Goal: Use online tool/utility: Utilize a website feature to perform a specific function

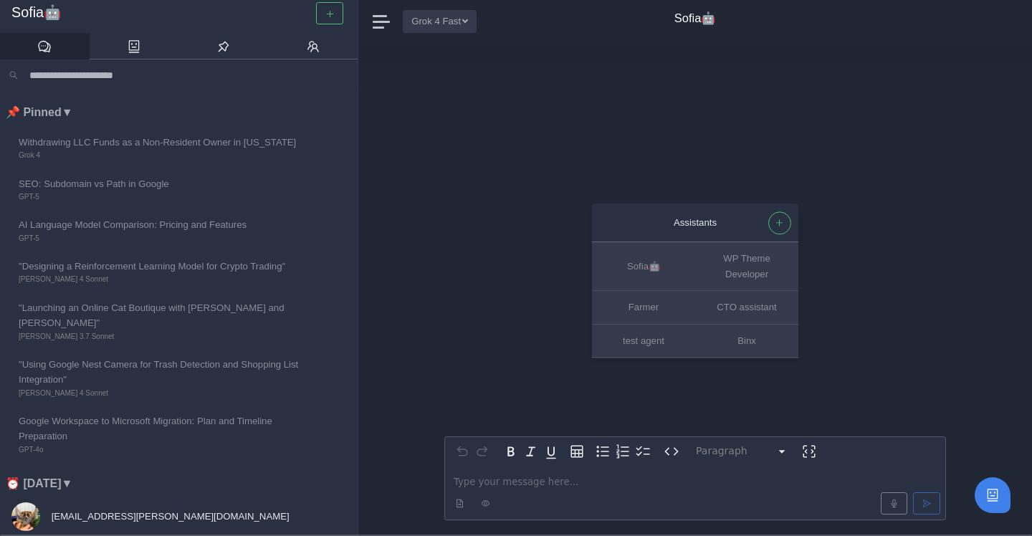
click at [470, 19] on button "Grok 4 Fast" at bounding box center [440, 21] width 74 height 22
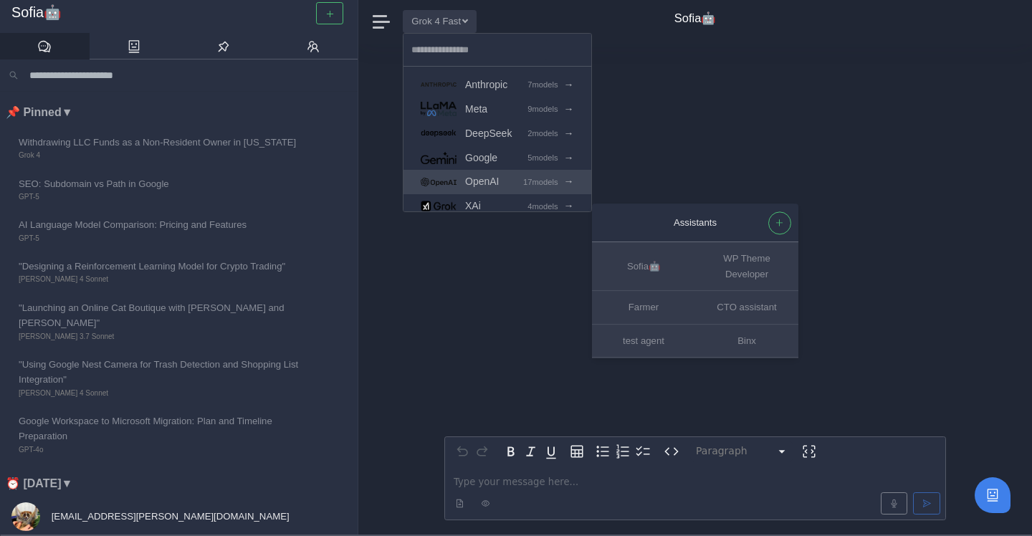
click at [504, 178] on link "OpenAI 17 models →" at bounding box center [498, 182] width 188 height 24
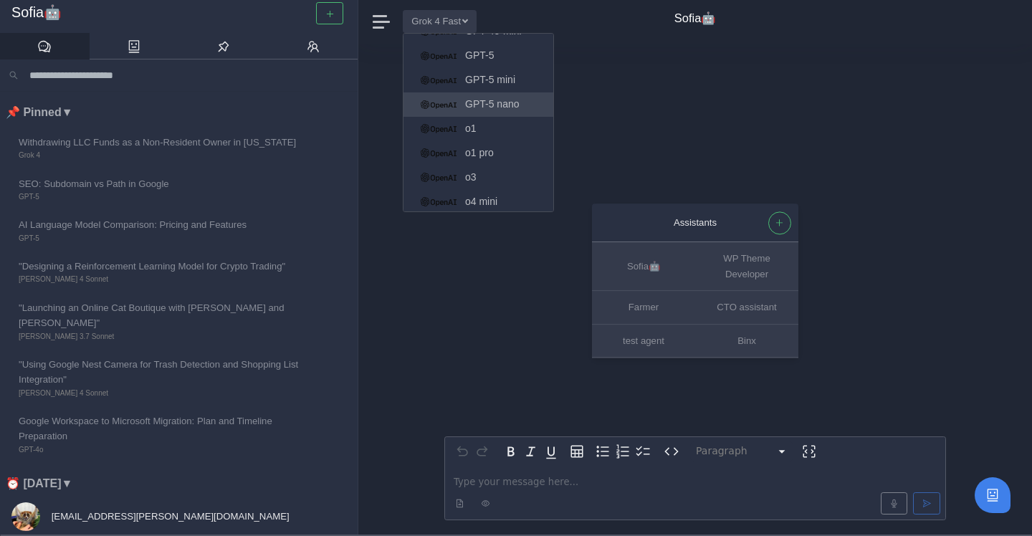
scroll to position [315, 0]
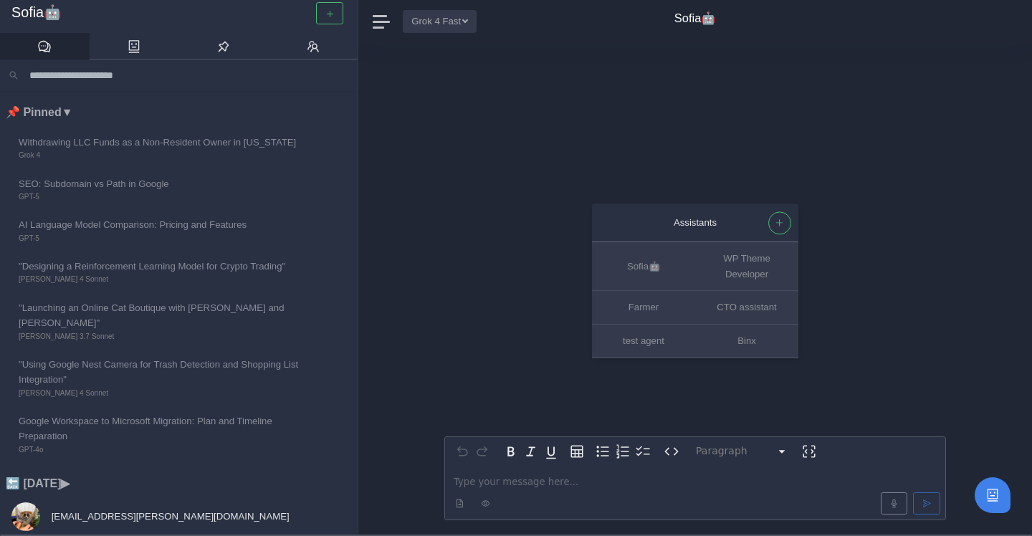
click at [464, 23] on button "Grok 4 Fast" at bounding box center [440, 21] width 74 height 22
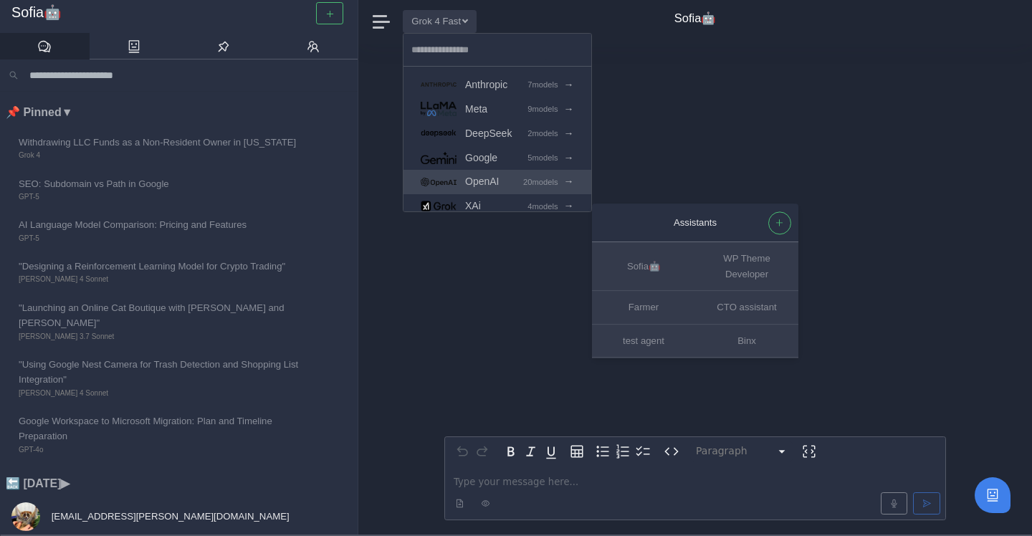
click at [499, 178] on span "OpenAI" at bounding box center [482, 181] width 34 height 16
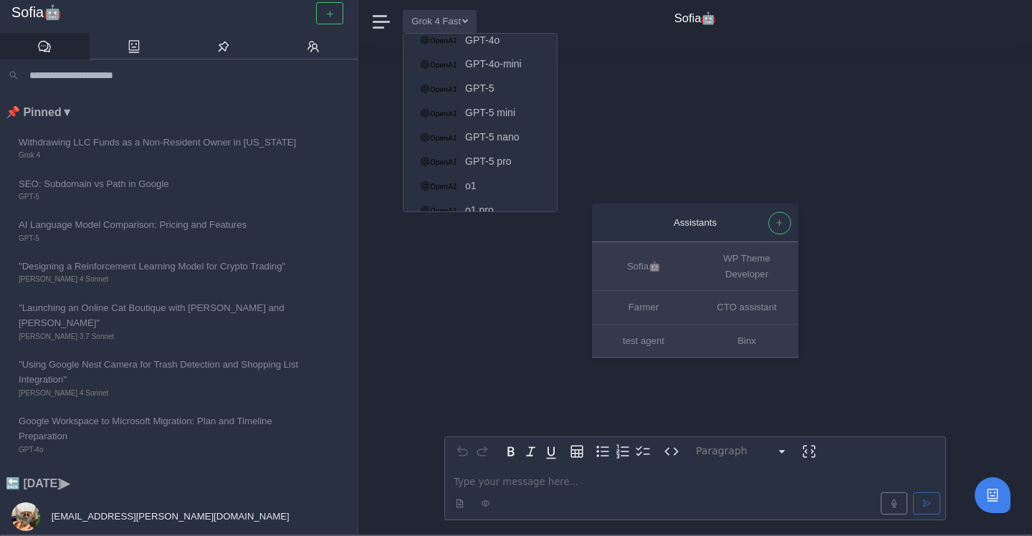
scroll to position [279, 0]
click at [499, 157] on span "GPT-5 pro" at bounding box center [488, 157] width 47 height 16
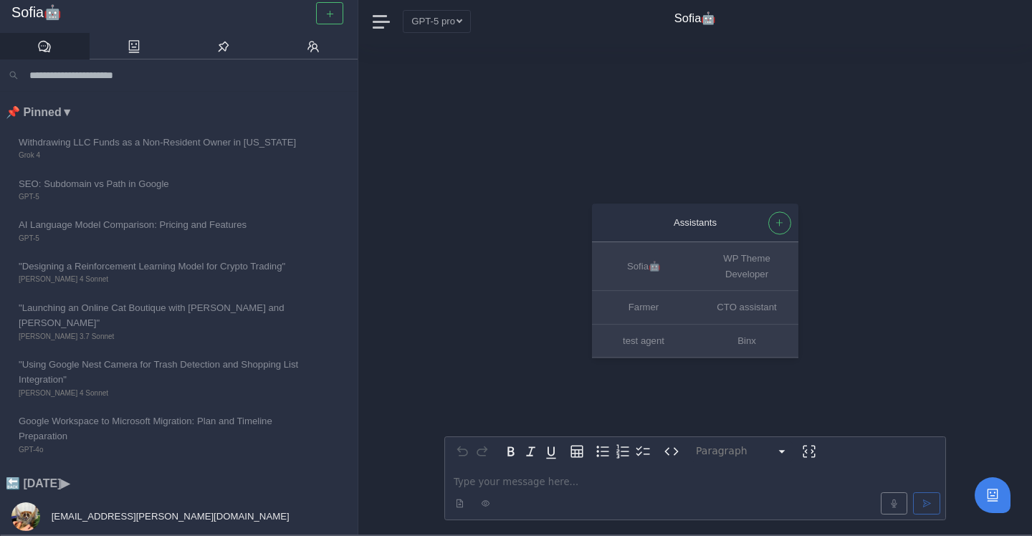
click at [489, 482] on p "editable markdown" at bounding box center [695, 481] width 483 height 15
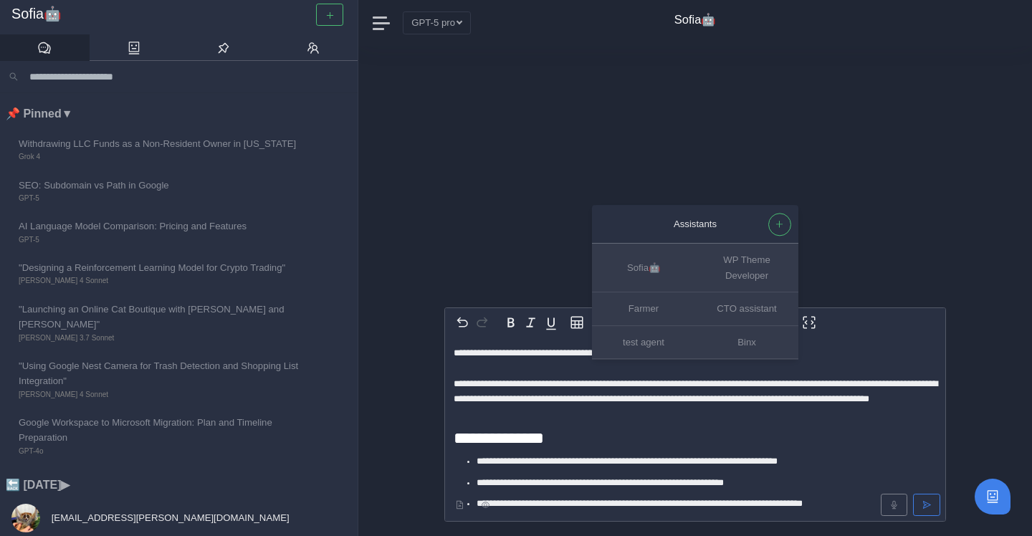
scroll to position [726, 0]
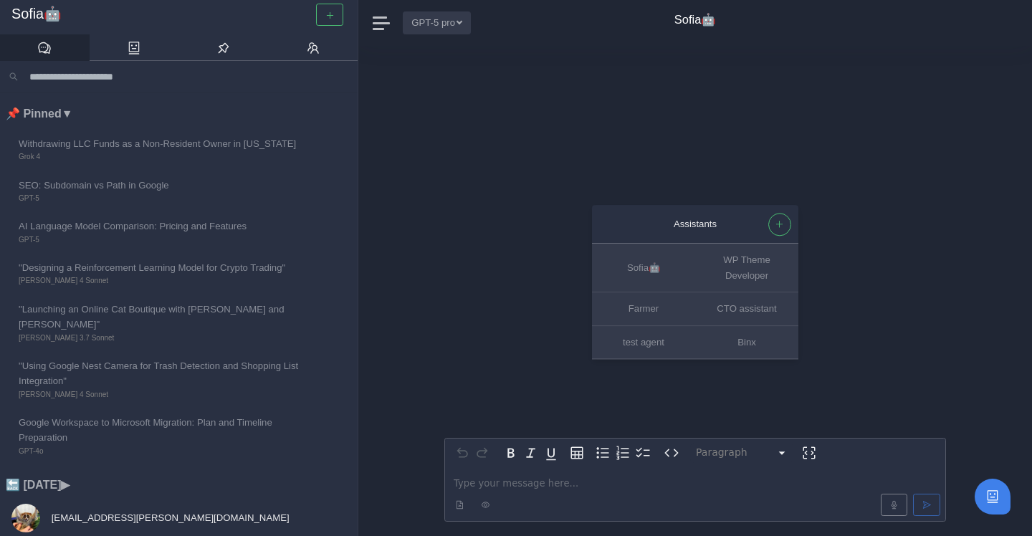
click at [460, 31] on button "GPT-5 pro" at bounding box center [437, 22] width 68 height 22
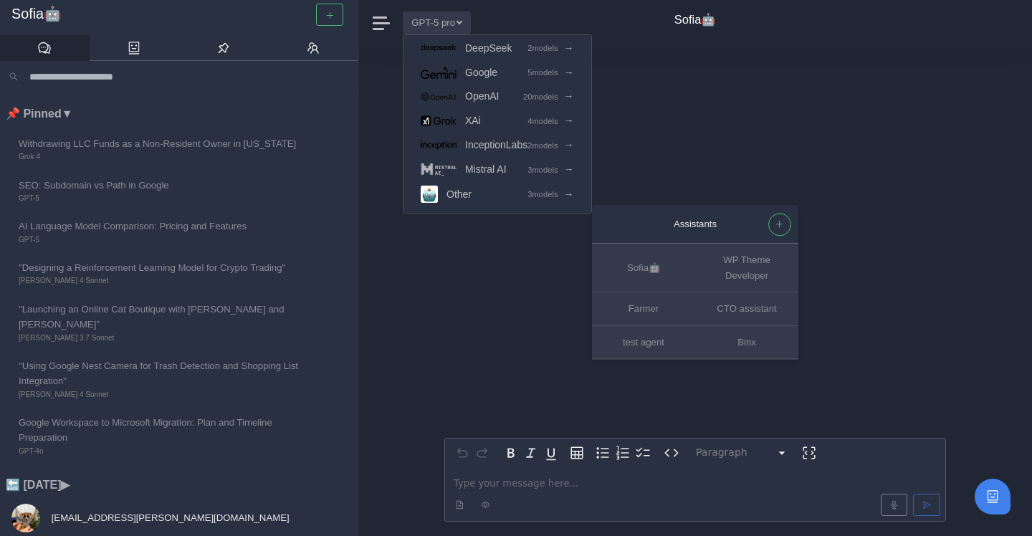
click at [510, 270] on div "Assistants [PERSON_NAME]🤖 WP Theme Developer Farmer CTO assistant test agent Bi…" at bounding box center [695, 291] width 502 height 490
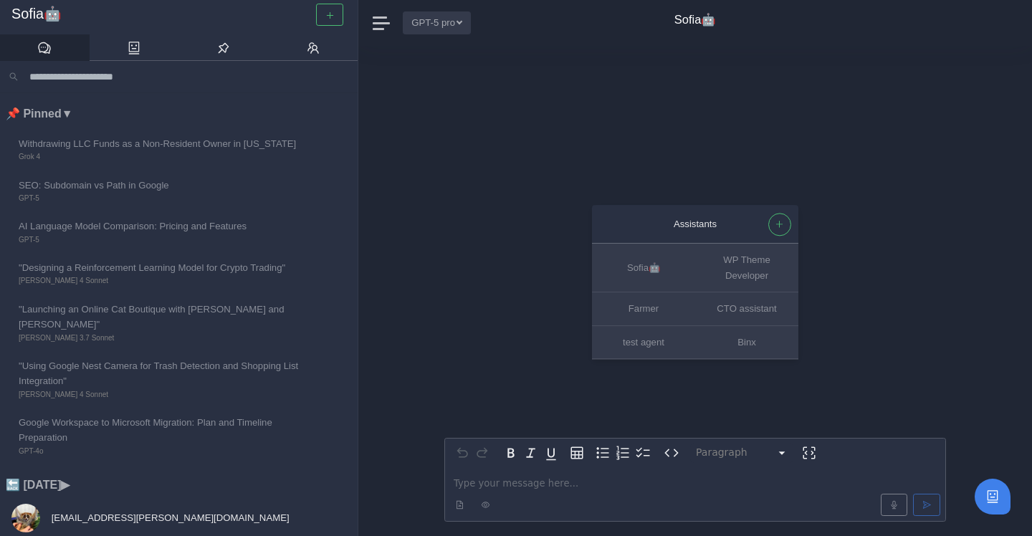
click at [432, 25] on button "GPT-5 pro" at bounding box center [437, 22] width 68 height 22
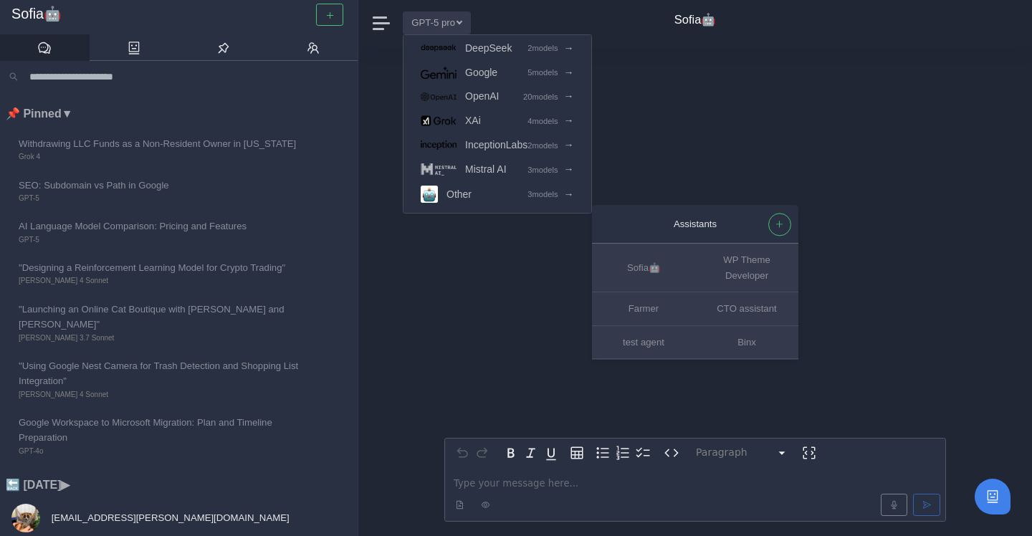
click at [484, 8] on span "Anthropic" at bounding box center [486, -1] width 42 height 16
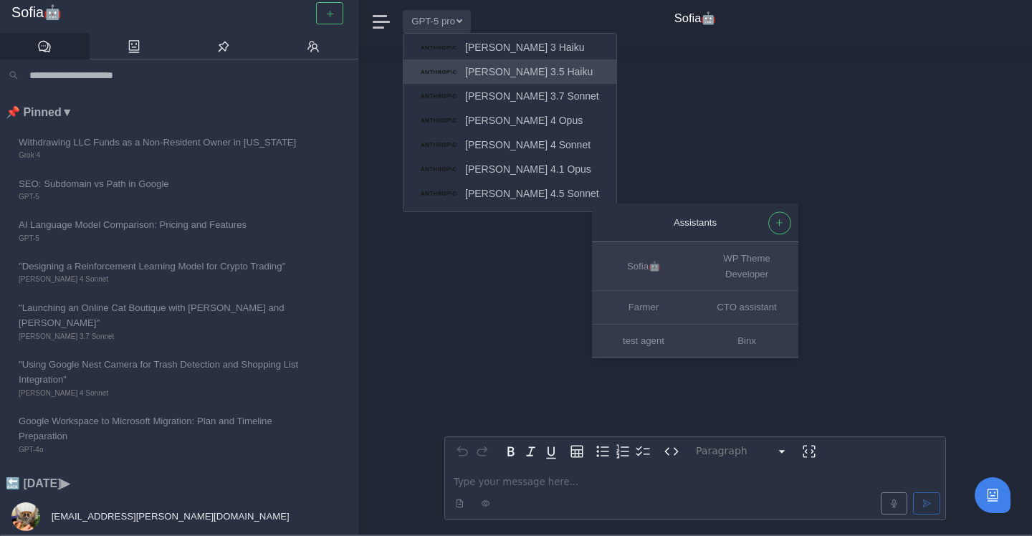
scroll to position [72, 0]
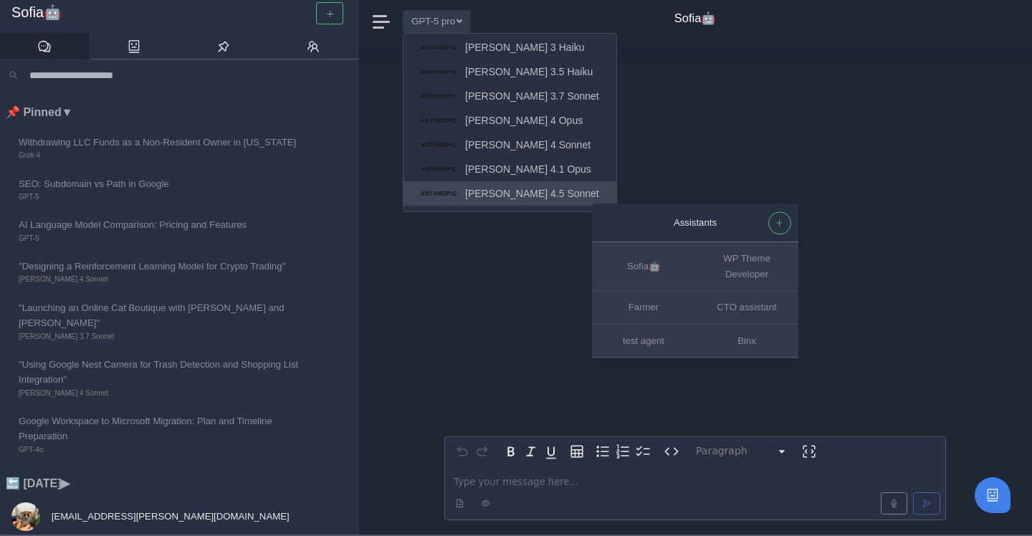
click at [497, 191] on span "[PERSON_NAME] 4.5 Sonnet" at bounding box center [532, 194] width 134 height 16
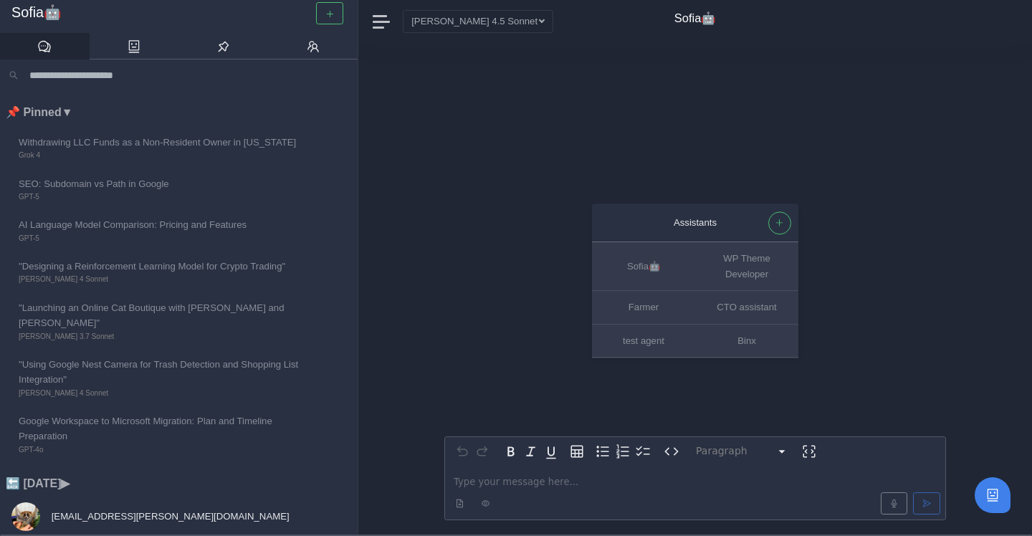
click at [513, 481] on p "editable markdown" at bounding box center [695, 481] width 483 height 15
paste div "editable markdown"
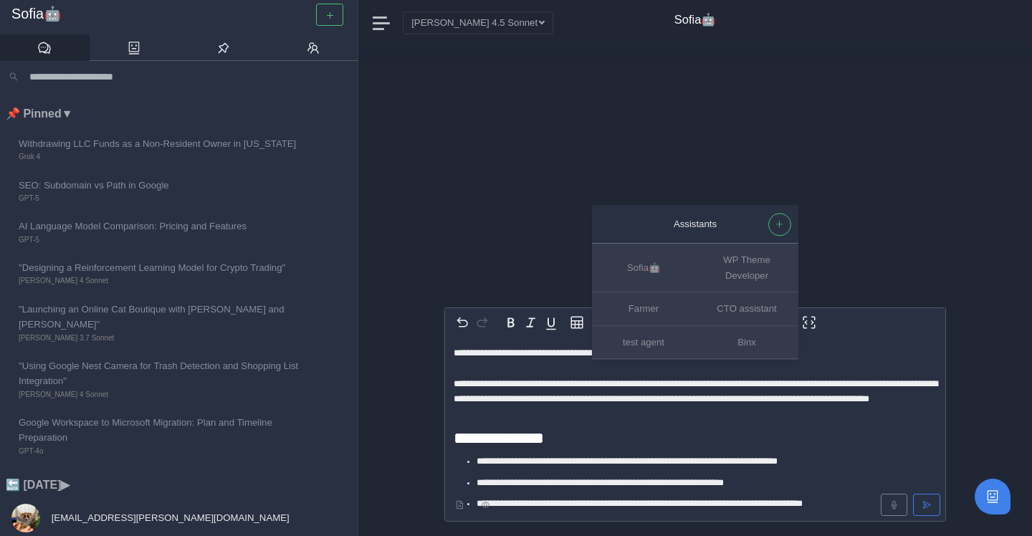
scroll to position [726, 0]
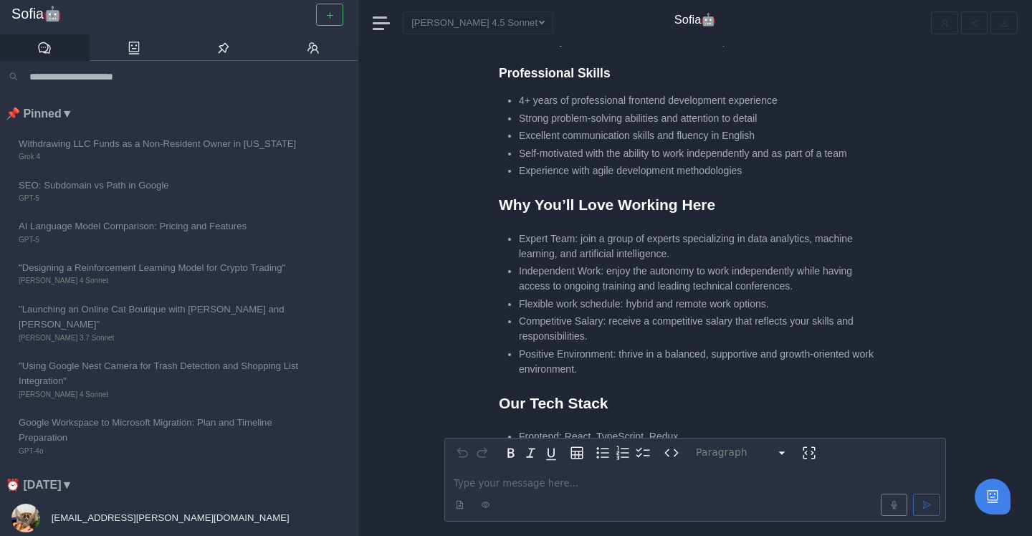
scroll to position [-1621, 0]
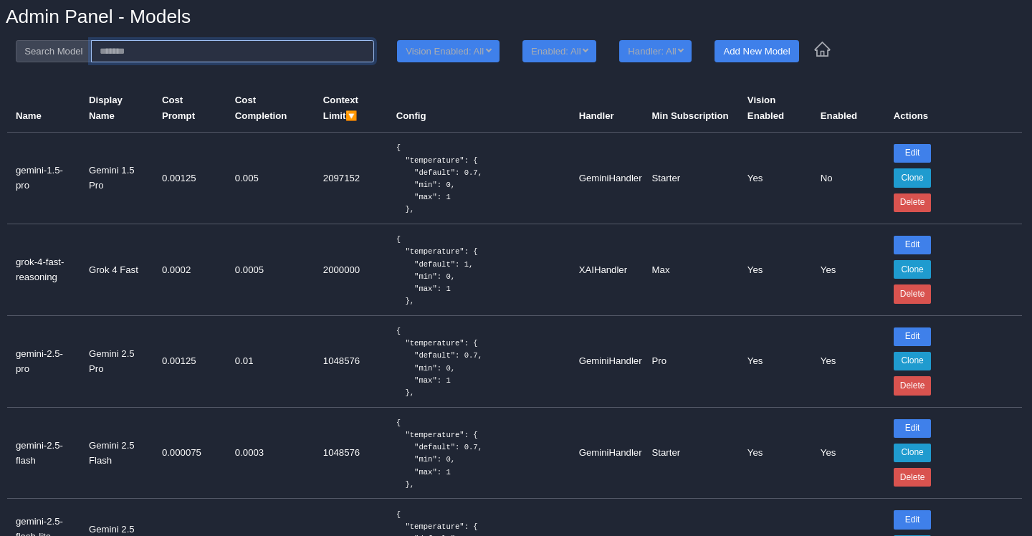
click at [193, 52] on input at bounding box center [232, 51] width 283 height 22
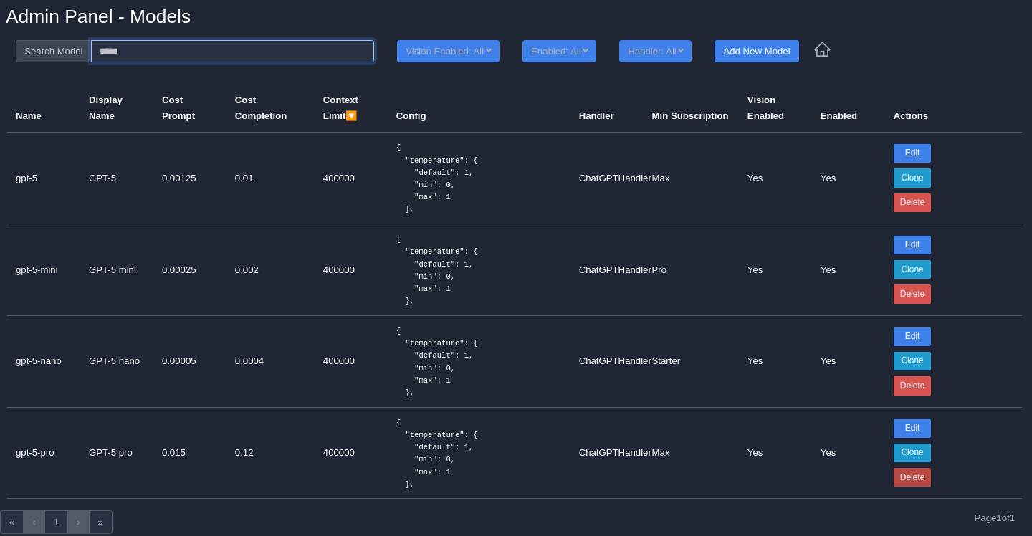
type input "*****"
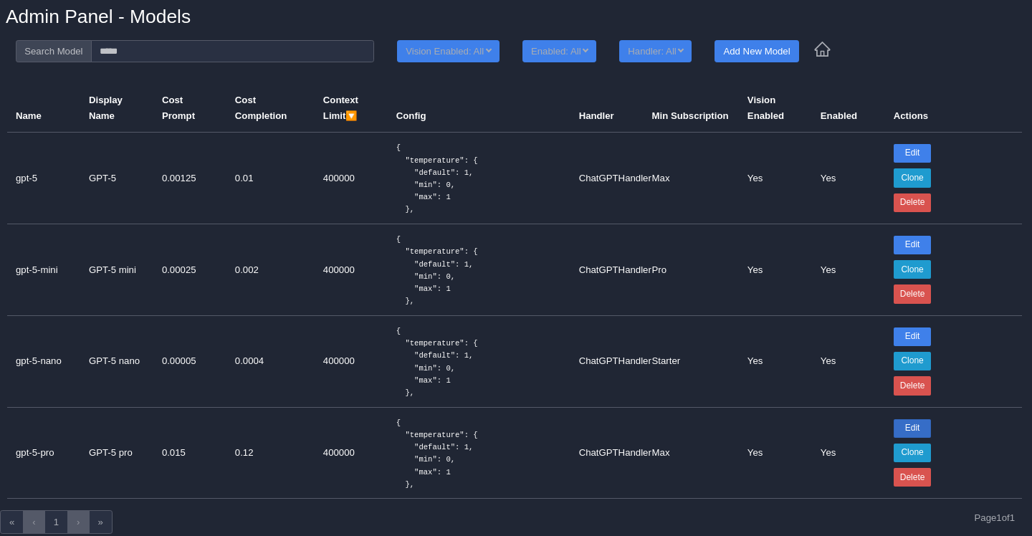
click at [915, 432] on button "Edit" at bounding box center [913, 428] width 38 height 19
select select "***"
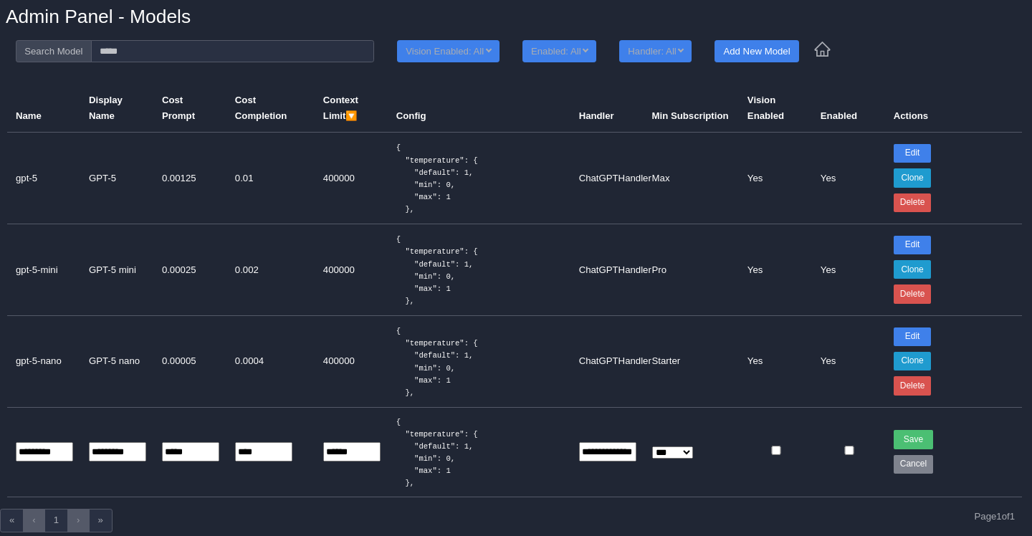
click at [846, 455] on td at bounding box center [848, 452] width 73 height 90
click at [910, 441] on button "Save" at bounding box center [913, 439] width 39 height 19
